Goal: Complete application form

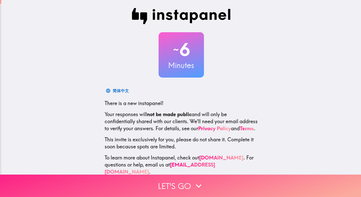
click at [210, 184] on button "Let's go" at bounding box center [180, 185] width 361 height 22
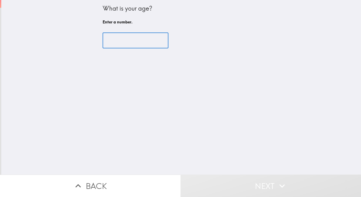
click at [118, 40] on input "number" at bounding box center [135, 41] width 66 height 16
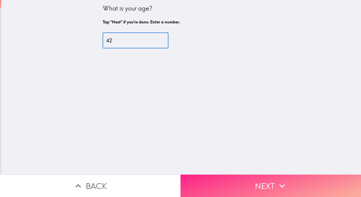
type input "42"
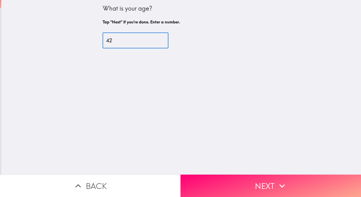
drag, startPoint x: 256, startPoint y: 183, endPoint x: 225, endPoint y: 150, distance: 45.2
click at [256, 180] on button "Next" at bounding box center [270, 185] width 180 height 22
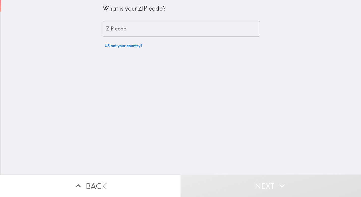
click at [121, 30] on input "ZIP code" at bounding box center [180, 29] width 157 height 16
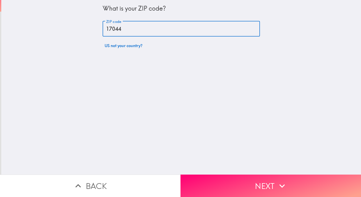
type input "17044"
click at [244, 182] on button "Next" at bounding box center [270, 185] width 180 height 22
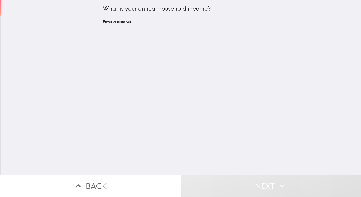
click at [117, 43] on input "number" at bounding box center [135, 41] width 66 height 16
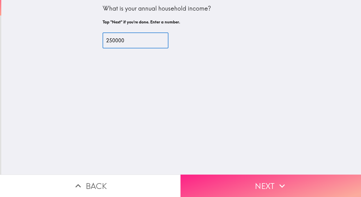
type input "250000"
click at [280, 180] on icon "button" at bounding box center [281, 185] width 11 height 11
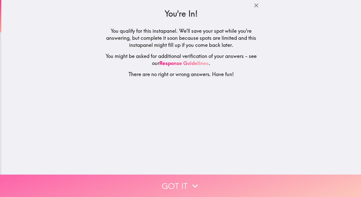
click at [212, 189] on button "Got it" at bounding box center [180, 185] width 361 height 22
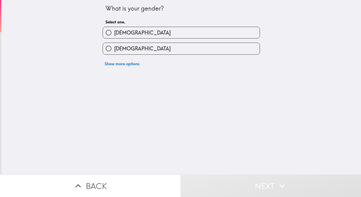
click at [129, 35] on label "[DEMOGRAPHIC_DATA]" at bounding box center [181, 32] width 157 height 11
click at [114, 35] on input "[DEMOGRAPHIC_DATA]" at bounding box center [108, 32] width 11 height 11
radio input "true"
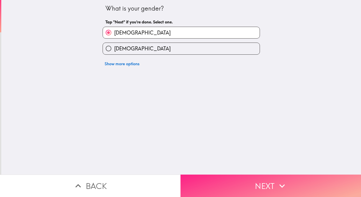
click at [243, 180] on button "Next" at bounding box center [270, 185] width 180 height 22
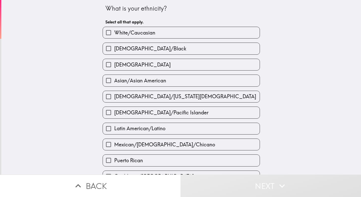
click at [138, 33] on span "White/Caucasian" at bounding box center [134, 32] width 41 height 7
click at [114, 33] on input "White/Caucasian" at bounding box center [108, 32] width 11 height 11
checkbox input "true"
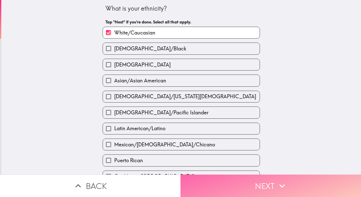
click at [258, 188] on button "Next" at bounding box center [270, 185] width 180 height 22
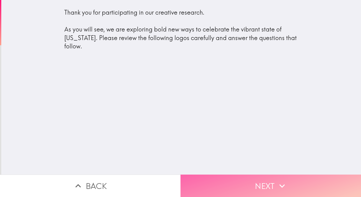
click at [269, 180] on button "Next" at bounding box center [270, 185] width 180 height 22
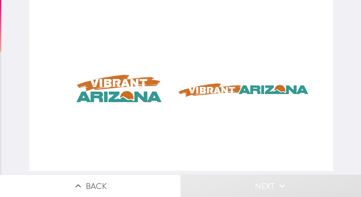
click at [147, 91] on div at bounding box center [180, 85] width 303 height 171
click at [240, 95] on div at bounding box center [180, 85] width 303 height 171
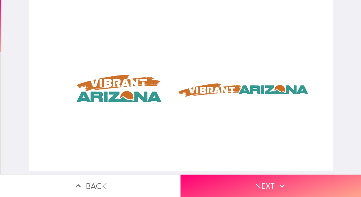
drag, startPoint x: 268, startPoint y: 177, endPoint x: 259, endPoint y: 167, distance: 13.7
click at [268, 177] on button "Next" at bounding box center [270, 185] width 180 height 22
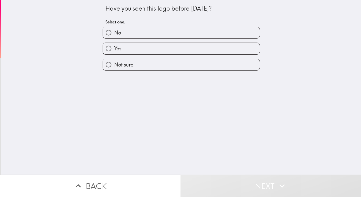
click at [136, 47] on label "Yes" at bounding box center [181, 48] width 157 height 11
click at [114, 47] on input "Yes" at bounding box center [108, 48] width 11 height 11
radio input "true"
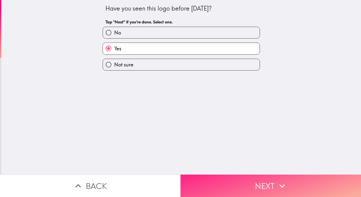
click at [230, 191] on button "Next" at bounding box center [270, 185] width 180 height 22
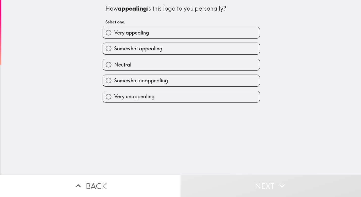
click at [131, 33] on span "Very appealing" at bounding box center [131, 32] width 35 height 7
click at [114, 33] on input "Very appealing" at bounding box center [108, 32] width 11 height 11
radio input "true"
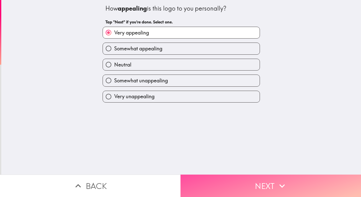
drag, startPoint x: 242, startPoint y: 181, endPoint x: 207, endPoint y: 125, distance: 65.9
click at [242, 181] on button "Next" at bounding box center [270, 185] width 180 height 22
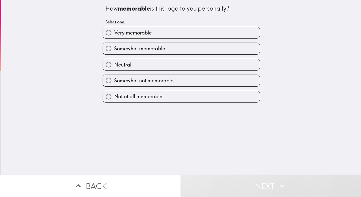
click at [139, 33] on span "Very memorable" at bounding box center [133, 32] width 38 height 7
click at [114, 33] on input "Very memorable" at bounding box center [108, 32] width 11 height 11
radio input "true"
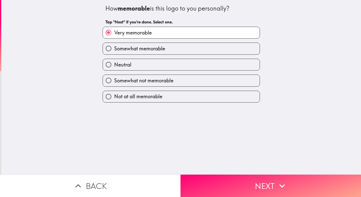
drag, startPoint x: 256, startPoint y: 181, endPoint x: 243, endPoint y: 167, distance: 18.2
click at [255, 181] on button "Next" at bounding box center [270, 185] width 180 height 22
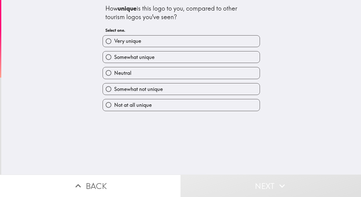
click at [129, 44] on span "Very unique" at bounding box center [127, 41] width 27 height 7
click at [114, 44] on input "Very unique" at bounding box center [108, 40] width 11 height 11
radio input "true"
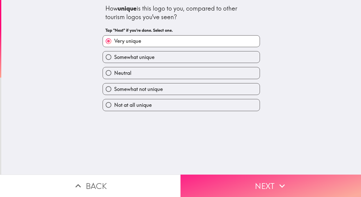
click at [242, 179] on button "Next" at bounding box center [270, 185] width 180 height 22
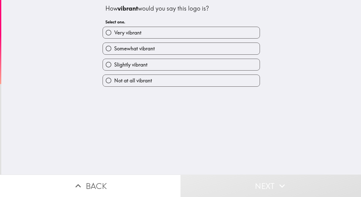
click at [138, 31] on span "Very vibrant" at bounding box center [127, 32] width 27 height 7
click at [114, 31] on input "Very vibrant" at bounding box center [108, 32] width 11 height 11
radio input "true"
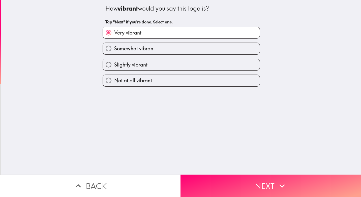
click at [240, 168] on div "How vibrant would you say this logo is? Tap "Next" if you're done. Select one. …" at bounding box center [180, 87] width 359 height 174
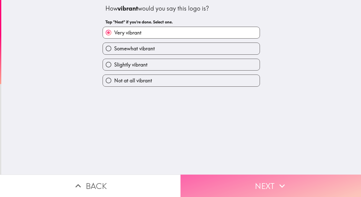
click at [253, 176] on button "Next" at bounding box center [270, 185] width 180 height 22
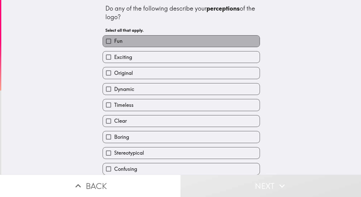
click at [135, 43] on label "Fun" at bounding box center [181, 40] width 157 height 11
click at [114, 43] on input "Fun" at bounding box center [108, 40] width 11 height 11
checkbox input "true"
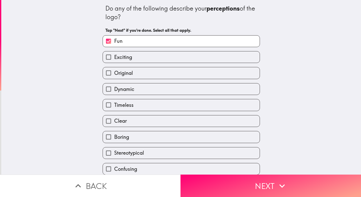
click at [147, 57] on label "Exciting" at bounding box center [181, 56] width 157 height 11
click at [114, 57] on input "Exciting" at bounding box center [108, 56] width 11 height 11
checkbox input "true"
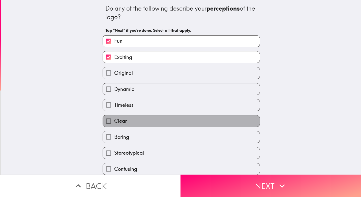
click at [134, 120] on label "Clear" at bounding box center [181, 120] width 157 height 11
click at [114, 120] on input "Clear" at bounding box center [108, 120] width 11 height 11
checkbox input "true"
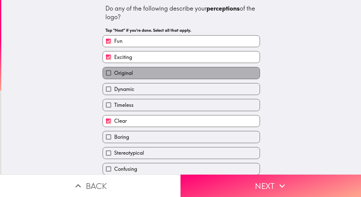
click at [132, 78] on label "Original" at bounding box center [181, 72] width 157 height 11
click at [114, 78] on input "Original" at bounding box center [108, 72] width 11 height 11
checkbox input "true"
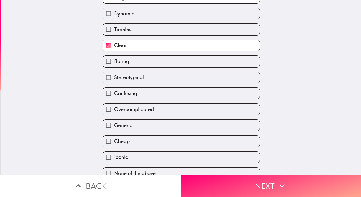
scroll to position [84, 0]
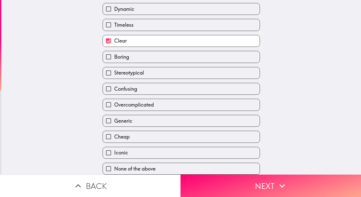
click at [147, 150] on label "Iconic" at bounding box center [181, 152] width 157 height 11
click at [114, 150] on input "Iconic" at bounding box center [108, 152] width 11 height 11
checkbox input "true"
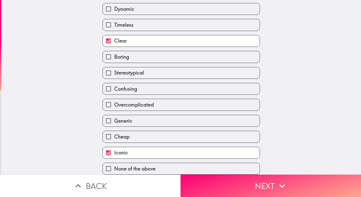
drag, startPoint x: 257, startPoint y: 180, endPoint x: 226, endPoint y: 153, distance: 41.2
click at [257, 180] on button "Next" at bounding box center [270, 185] width 180 height 22
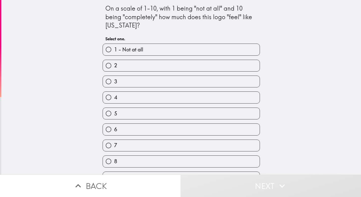
scroll to position [28, 0]
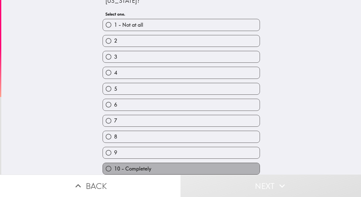
click at [155, 163] on label "10 - Completely" at bounding box center [181, 168] width 157 height 11
click at [114, 163] on input "10 - Completely" at bounding box center [108, 168] width 11 height 11
radio input "true"
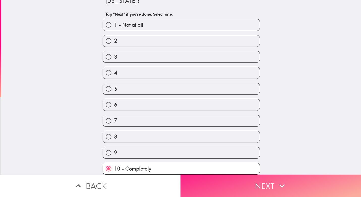
click at [304, 191] on button "Next" at bounding box center [270, 185] width 180 height 22
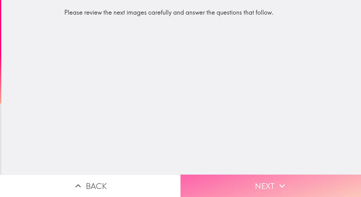
click at [265, 188] on button "Next" at bounding box center [270, 185] width 180 height 22
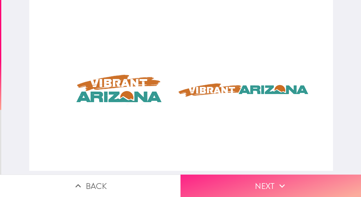
click at [240, 179] on button "Next" at bounding box center [270, 185] width 180 height 22
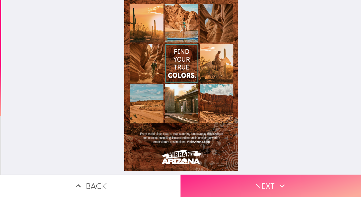
click at [274, 184] on button "Next" at bounding box center [270, 185] width 180 height 22
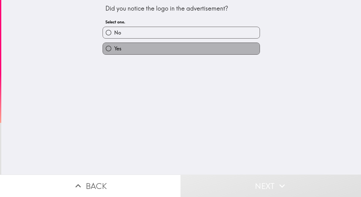
click at [150, 52] on label "Yes" at bounding box center [181, 48] width 157 height 11
click at [114, 52] on input "Yes" at bounding box center [108, 48] width 11 height 11
radio input "true"
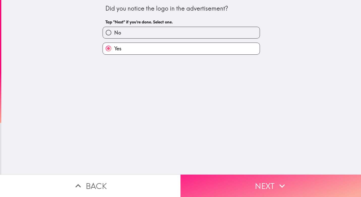
click at [229, 174] on button "Next" at bounding box center [270, 185] width 180 height 22
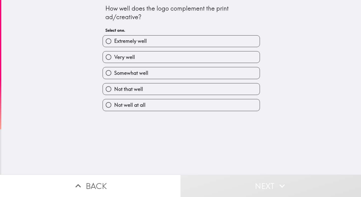
click at [153, 43] on label "Extremely well" at bounding box center [181, 40] width 157 height 11
click at [114, 43] on input "Extremely well" at bounding box center [108, 40] width 11 height 11
radio input "true"
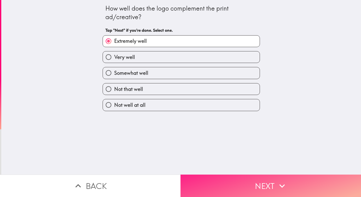
click at [240, 187] on button "Next" at bounding box center [270, 185] width 180 height 22
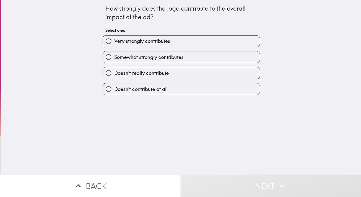
click at [152, 43] on span "Very strongly contributes" at bounding box center [142, 41] width 56 height 7
click at [114, 43] on input "Very strongly contributes" at bounding box center [108, 40] width 11 height 11
radio input "true"
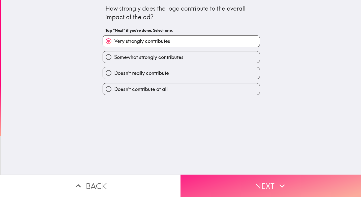
click at [222, 187] on button "Next" at bounding box center [270, 185] width 180 height 22
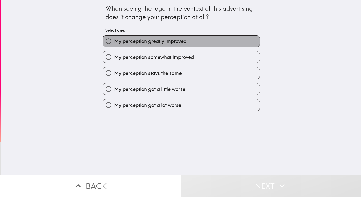
click at [155, 46] on label "My perception greatly improved" at bounding box center [181, 40] width 157 height 11
click at [114, 46] on input "My perception greatly improved" at bounding box center [108, 40] width 11 height 11
radio input "true"
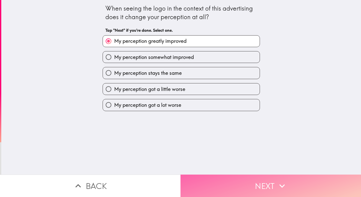
click at [238, 185] on button "Next" at bounding box center [270, 185] width 180 height 22
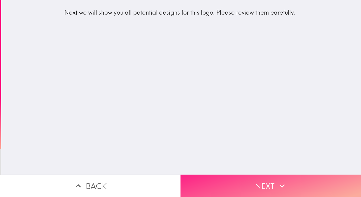
click at [259, 175] on button "Next" at bounding box center [270, 185] width 180 height 22
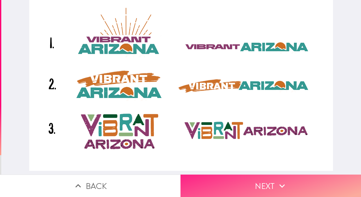
click at [262, 186] on button "Next" at bounding box center [270, 185] width 180 height 22
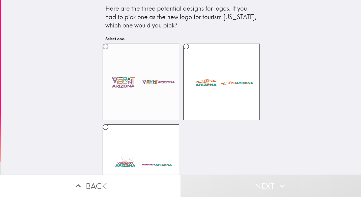
click at [154, 95] on label at bounding box center [140, 82] width 77 height 77
click at [111, 52] on input "radio" at bounding box center [105, 46] width 11 height 11
radio input "true"
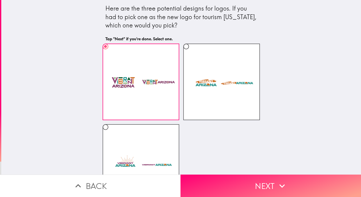
scroll to position [30, 0]
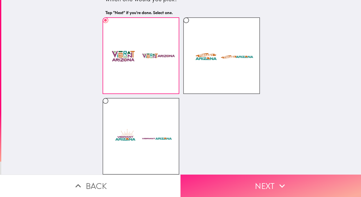
click at [257, 186] on button "Next" at bounding box center [270, 185] width 180 height 22
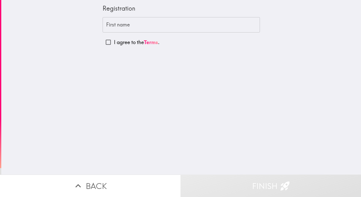
click at [132, 23] on input "First name" at bounding box center [180, 25] width 157 height 16
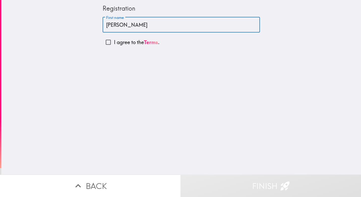
type input "[PERSON_NAME]"
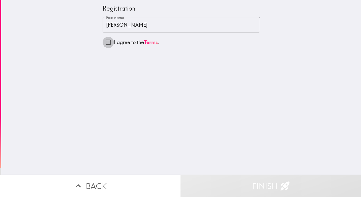
click at [104, 43] on input "I agree to the Terms ." at bounding box center [107, 42] width 11 height 11
checkbox input "true"
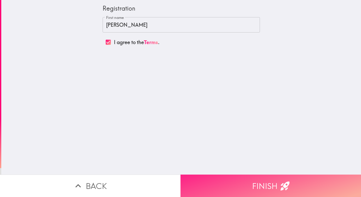
click at [264, 176] on button "Finish" at bounding box center [270, 185] width 180 height 22
